Goal: Transaction & Acquisition: Purchase product/service

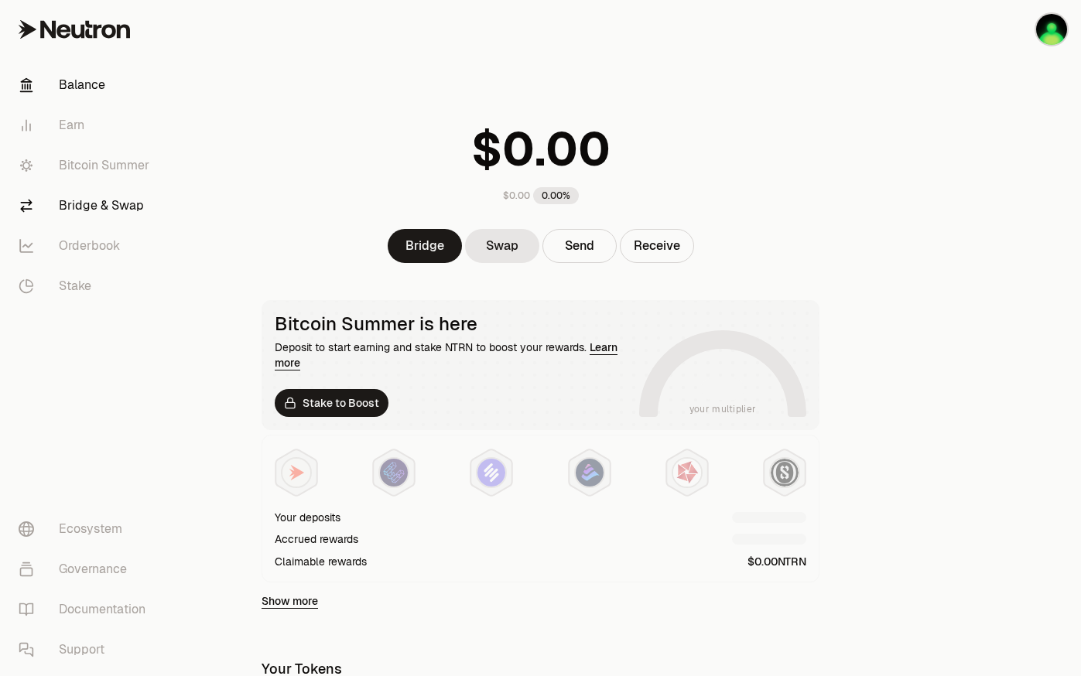
click at [97, 212] on link "Bridge & Swap" at bounding box center [86, 206] width 161 height 40
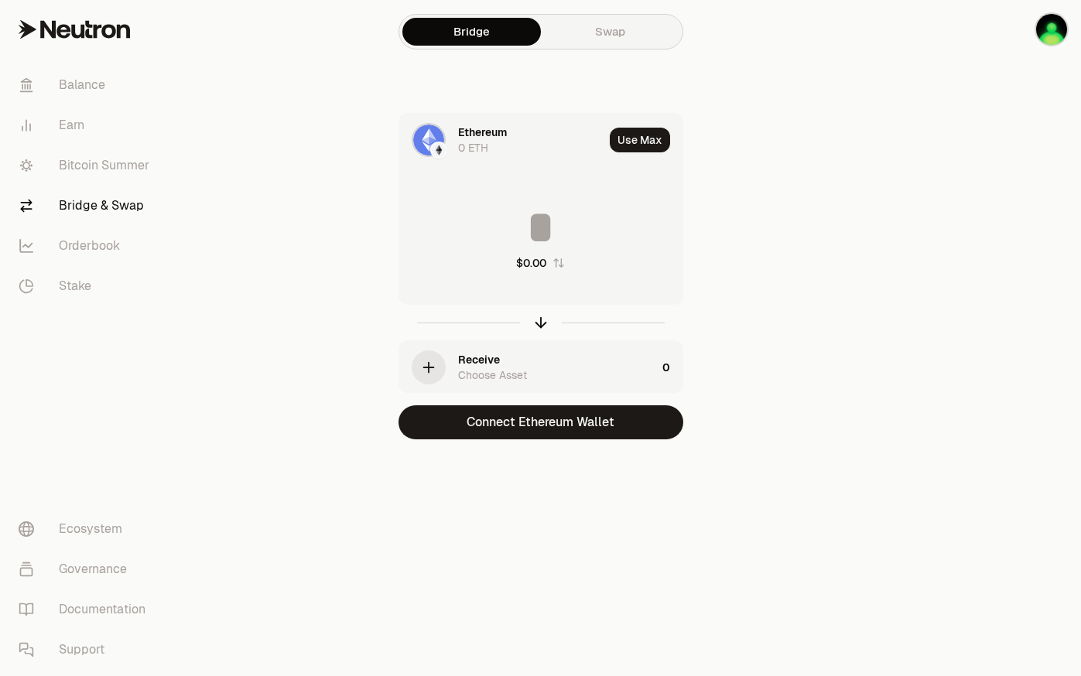
click at [612, 41] on link "Swap" at bounding box center [610, 32] width 138 height 28
